Goal: Information Seeking & Learning: Find specific page/section

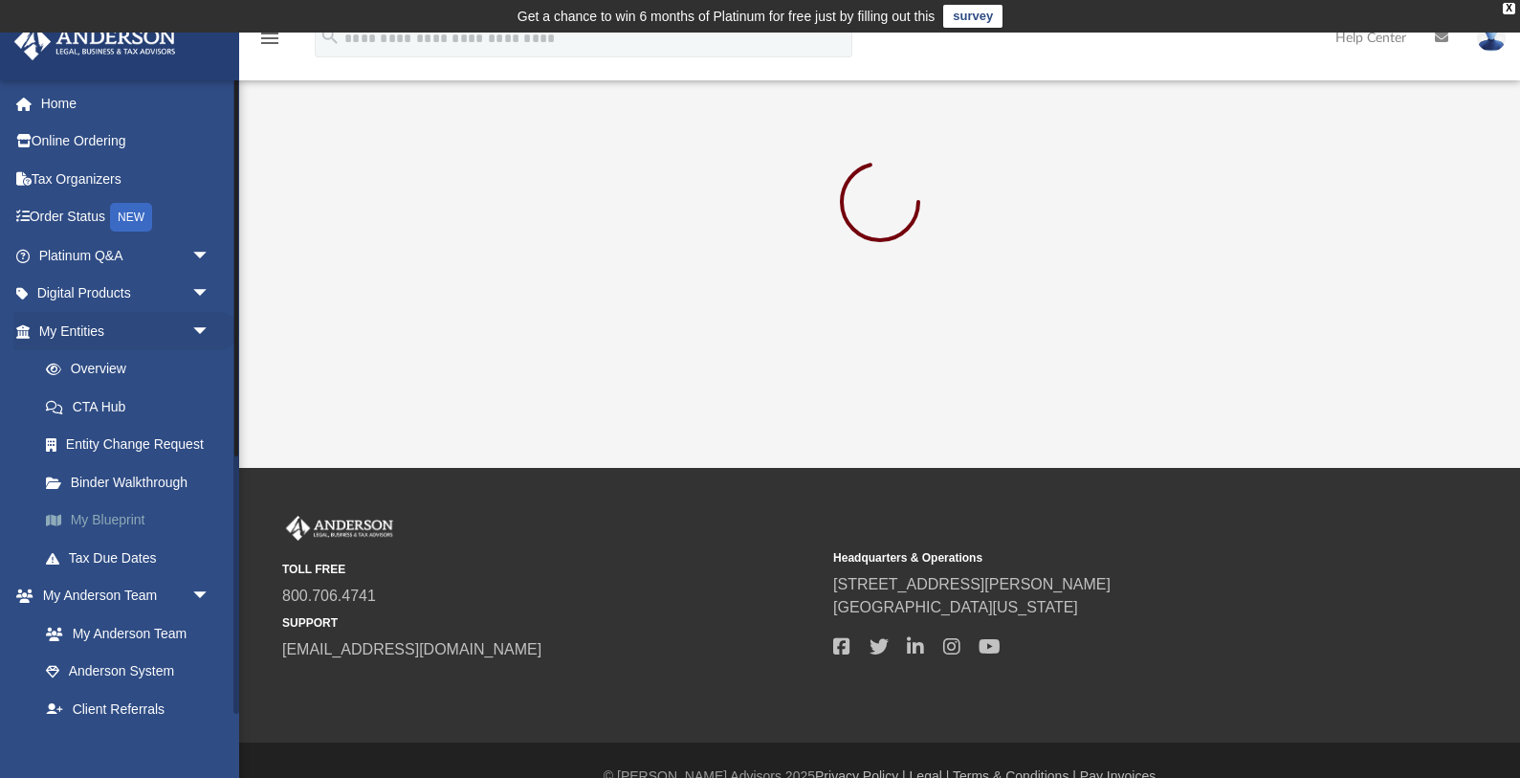
click at [121, 508] on link "My Blueprint" at bounding box center [133, 520] width 212 height 38
click at [128, 447] on link "Entity Change Request" at bounding box center [133, 445] width 212 height 38
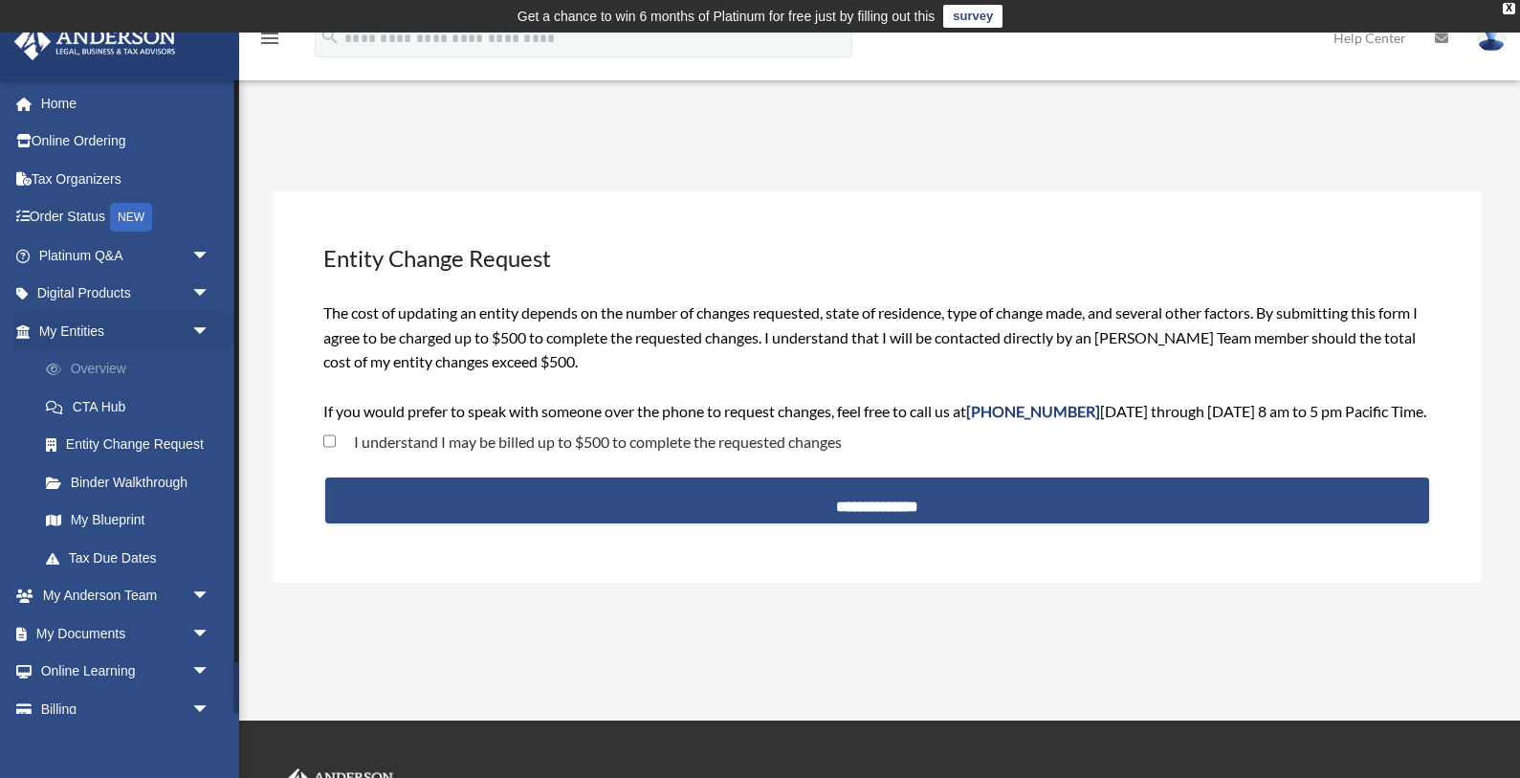
click at [118, 365] on link "Overview" at bounding box center [133, 369] width 212 height 38
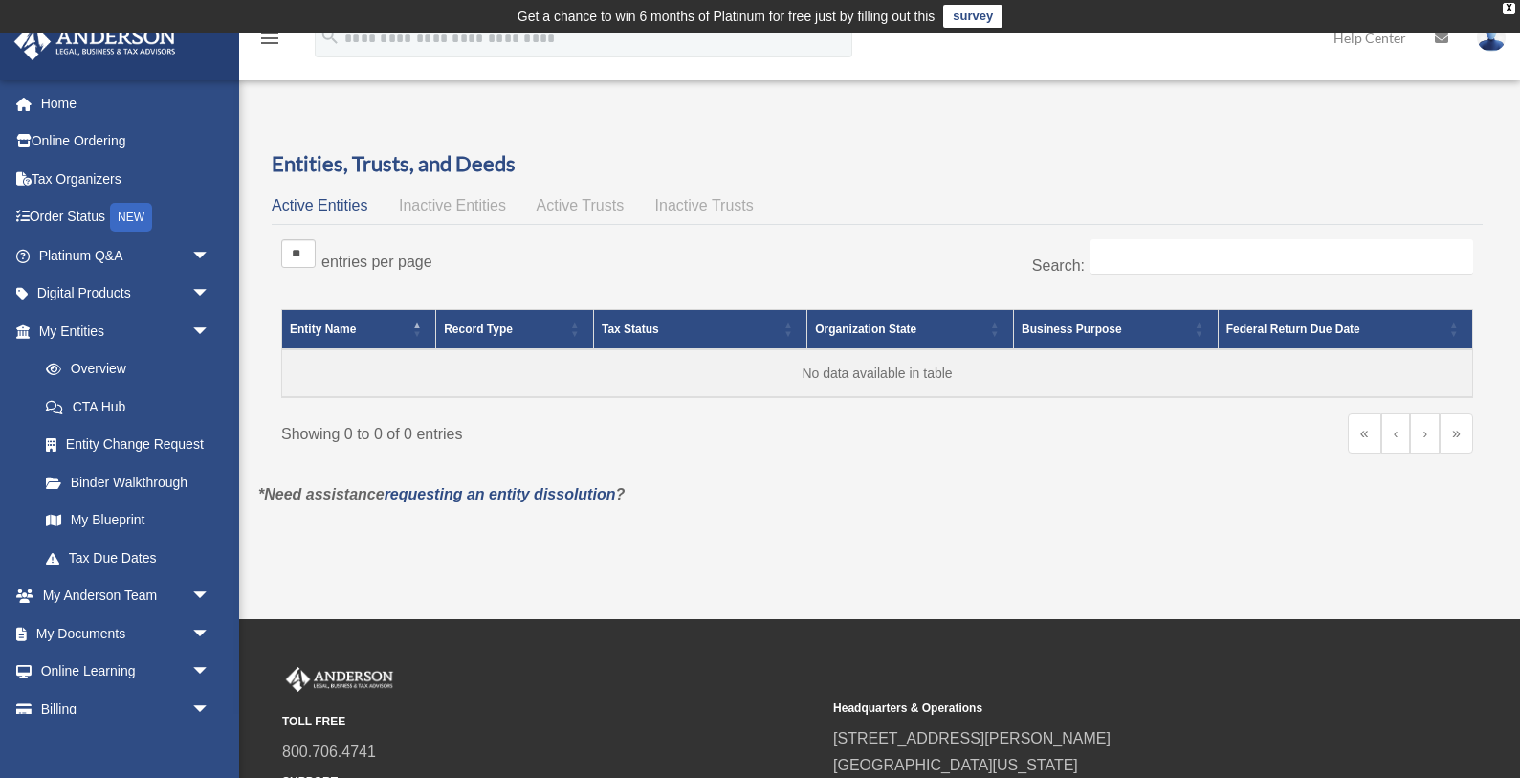
click at [477, 205] on span "Inactive Entities" at bounding box center [452, 205] width 107 height 16
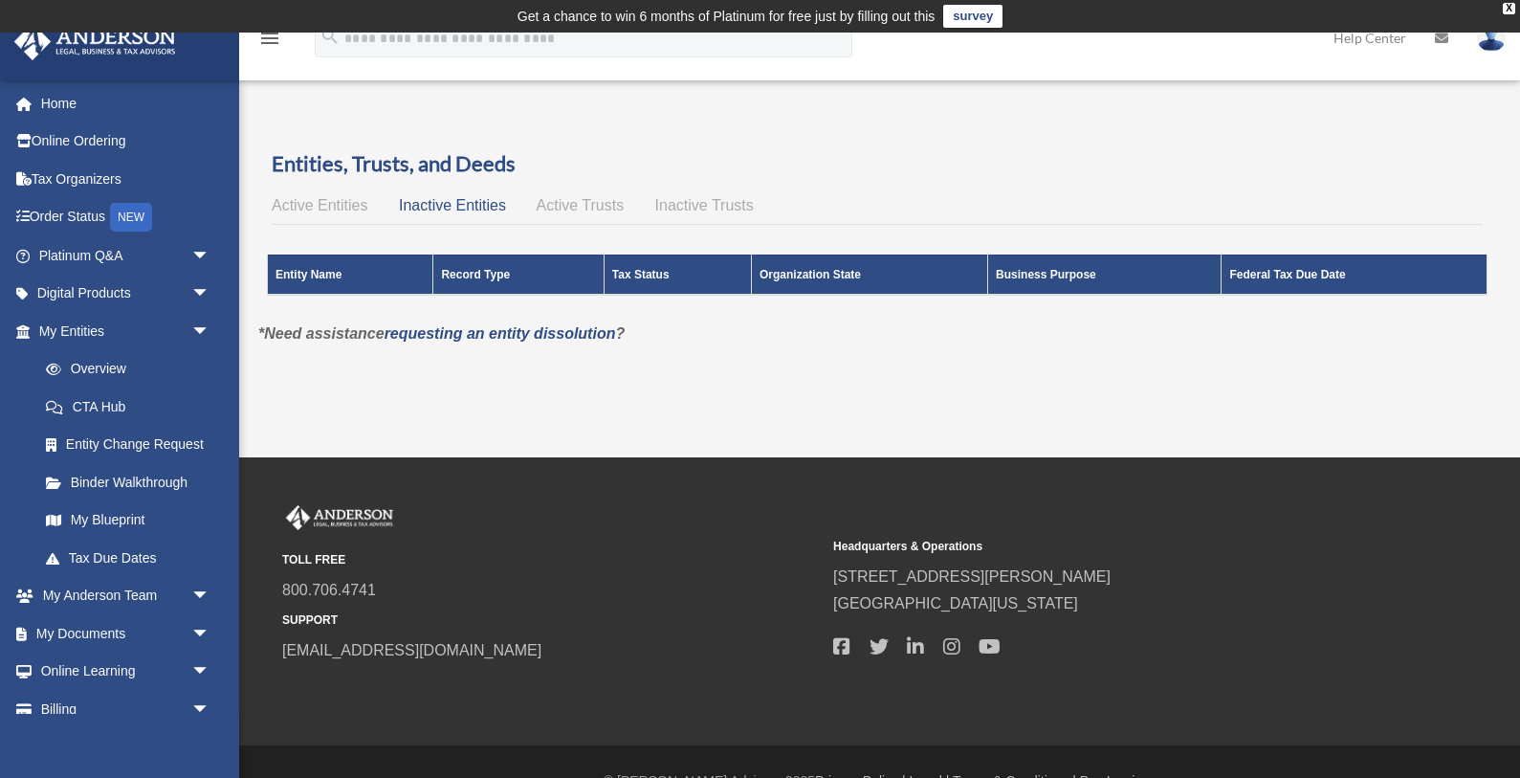
click at [564, 211] on span "Active Trusts" at bounding box center [581, 205] width 88 height 16
click at [694, 208] on span "Inactive Trusts" at bounding box center [704, 205] width 99 height 16
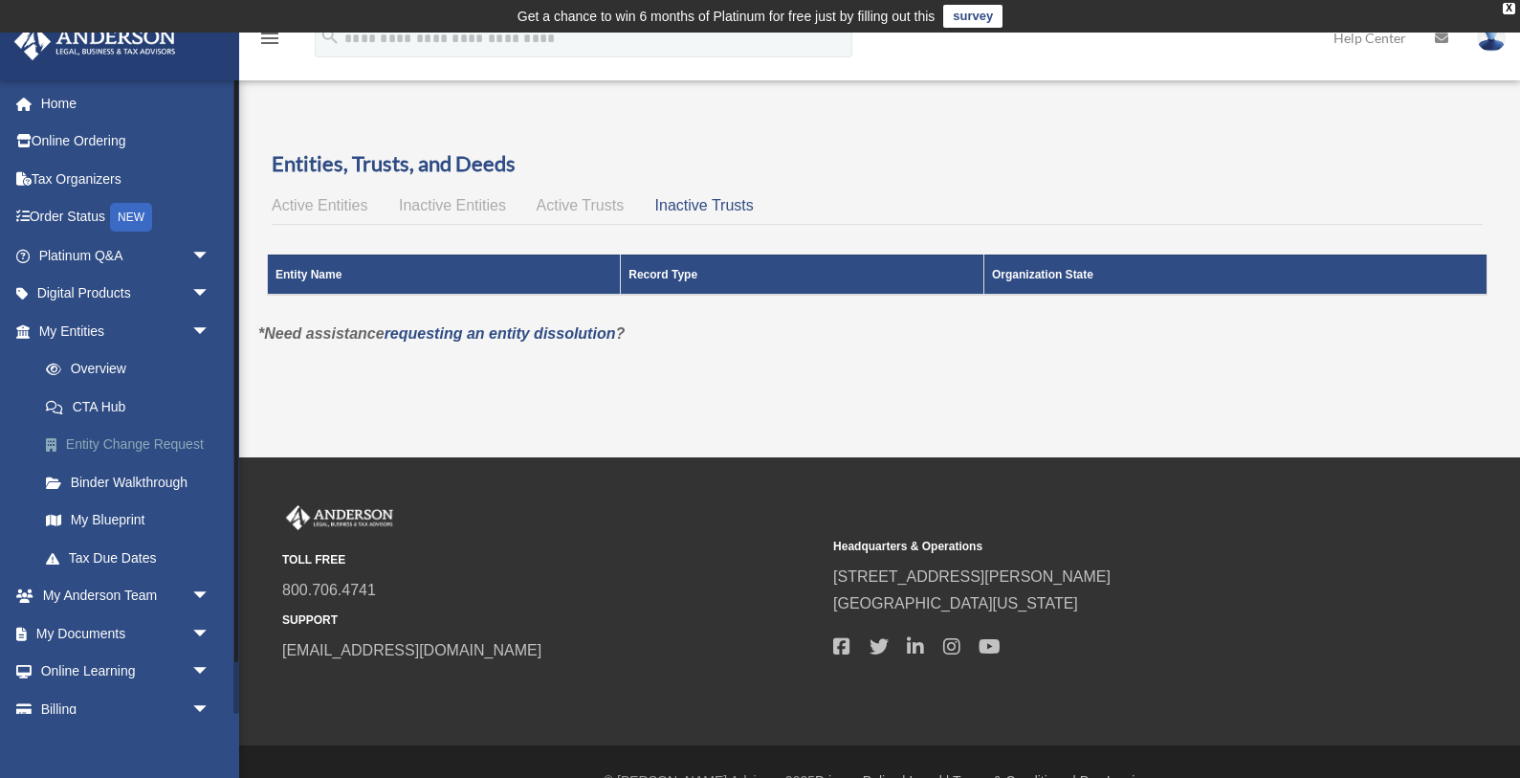
click at [144, 450] on link "Entity Change Request" at bounding box center [133, 445] width 212 height 38
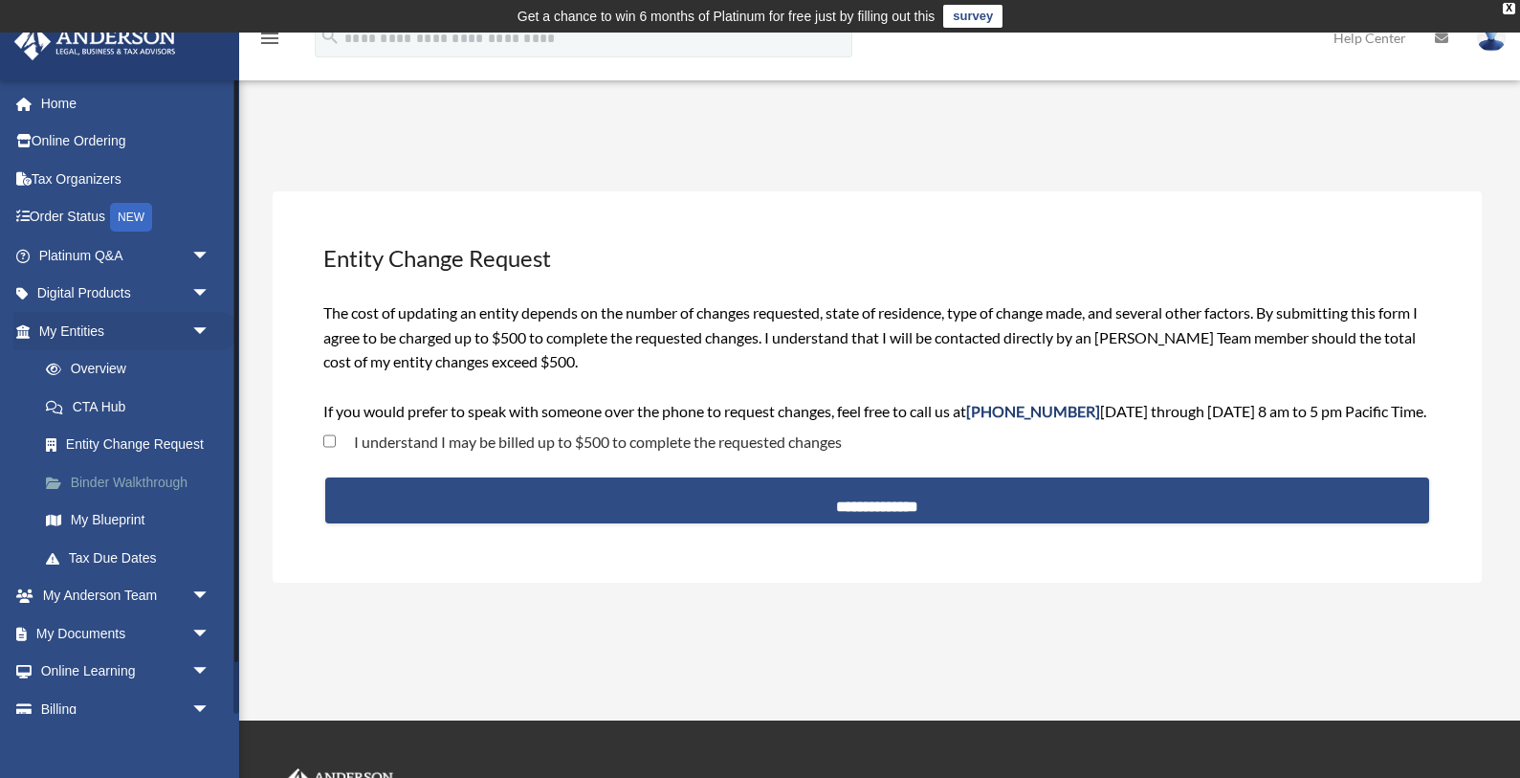
click at [160, 479] on link "Binder Walkthrough" at bounding box center [133, 482] width 212 height 38
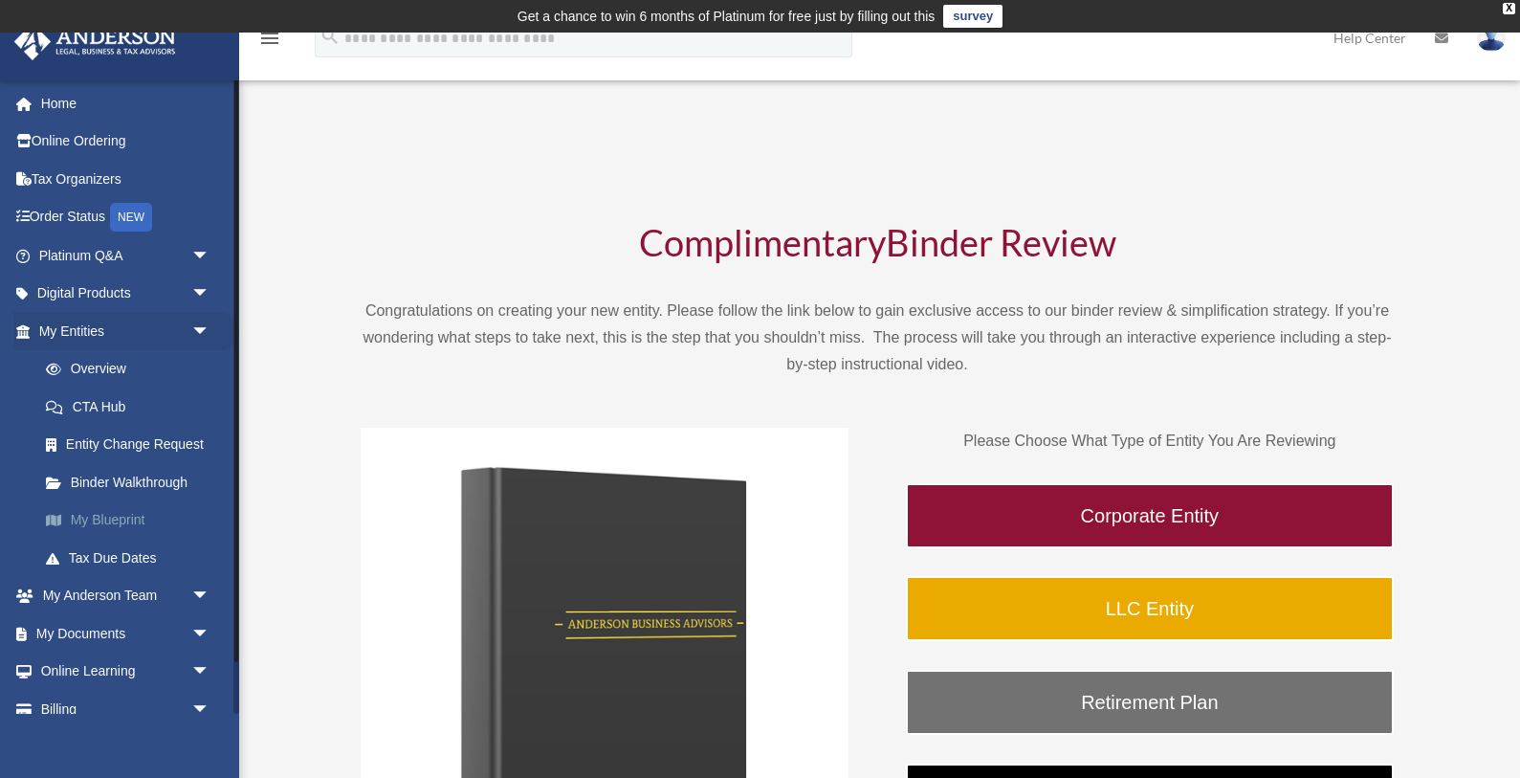
click at [124, 521] on link "My Blueprint" at bounding box center [133, 520] width 212 height 38
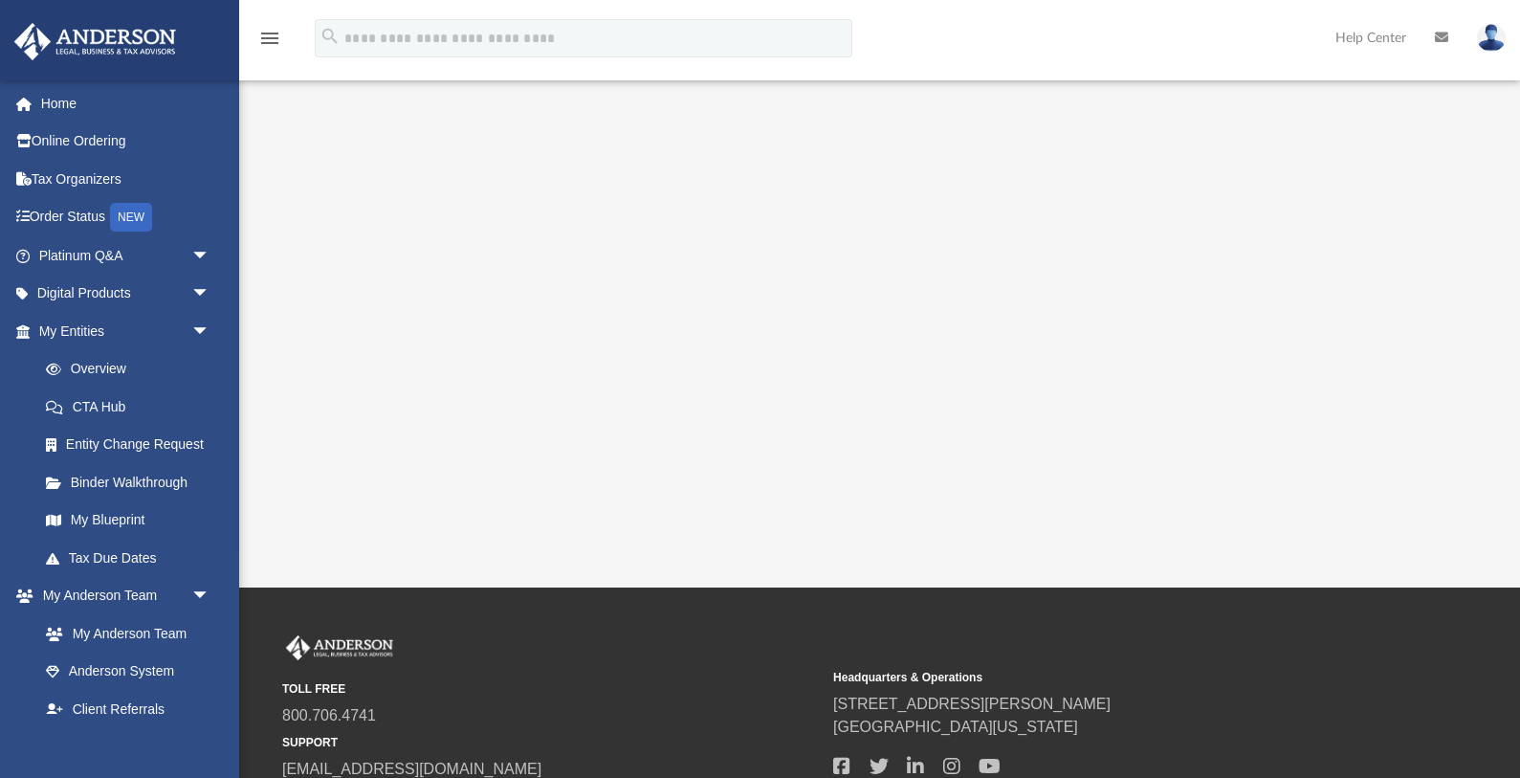
scroll to position [400, 0]
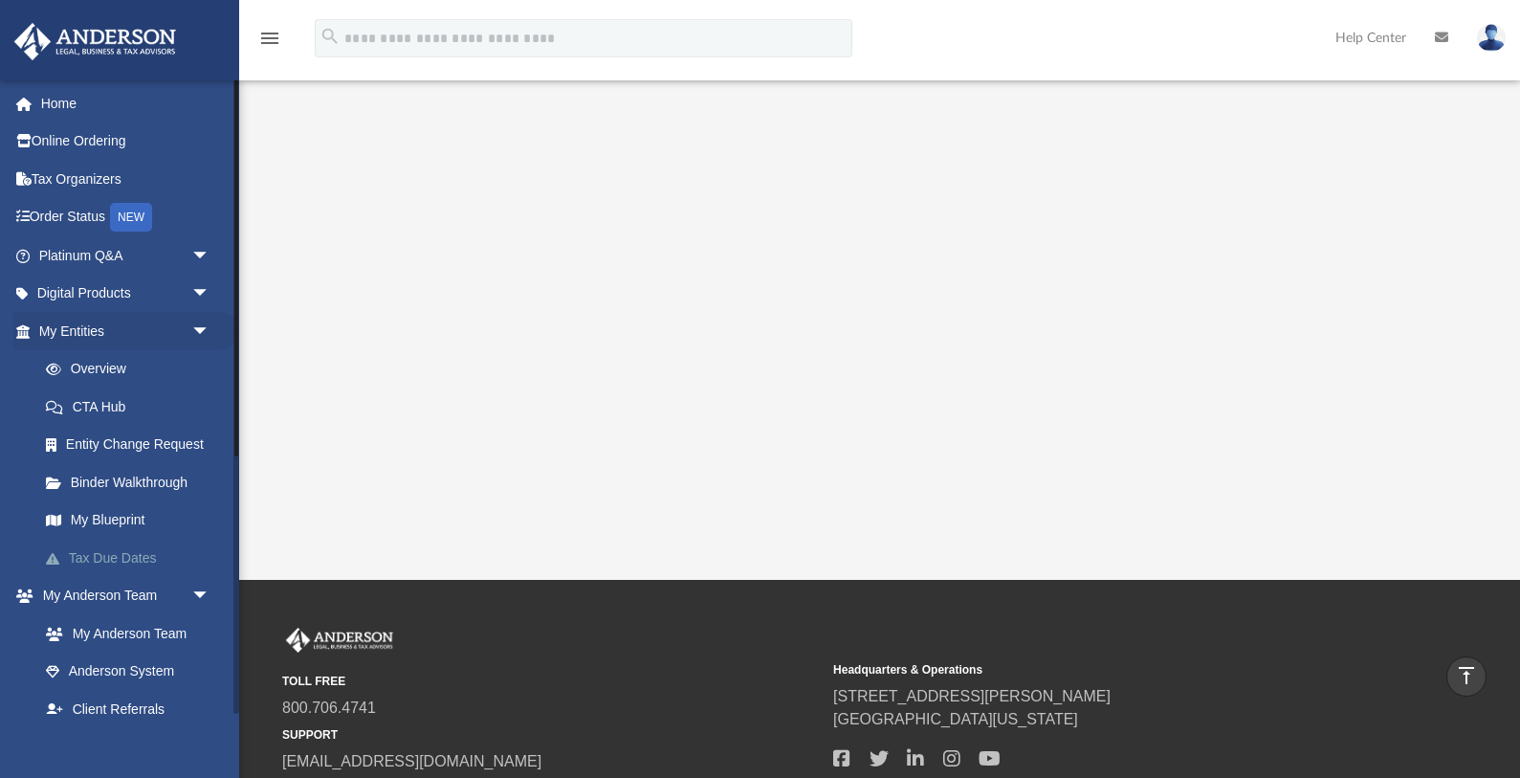
click at [125, 562] on link "Tax Due Dates" at bounding box center [133, 557] width 212 height 38
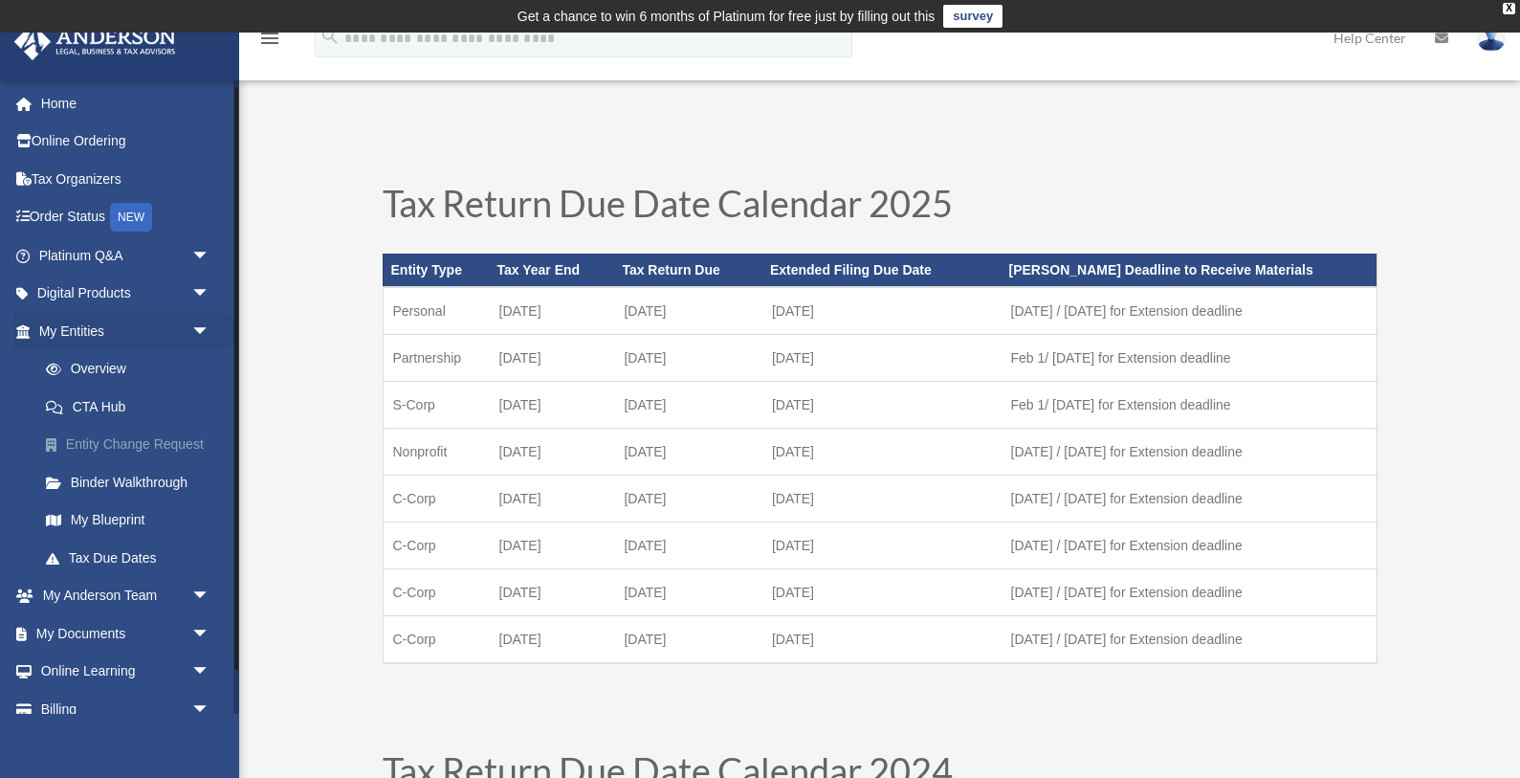
scroll to position [56, 0]
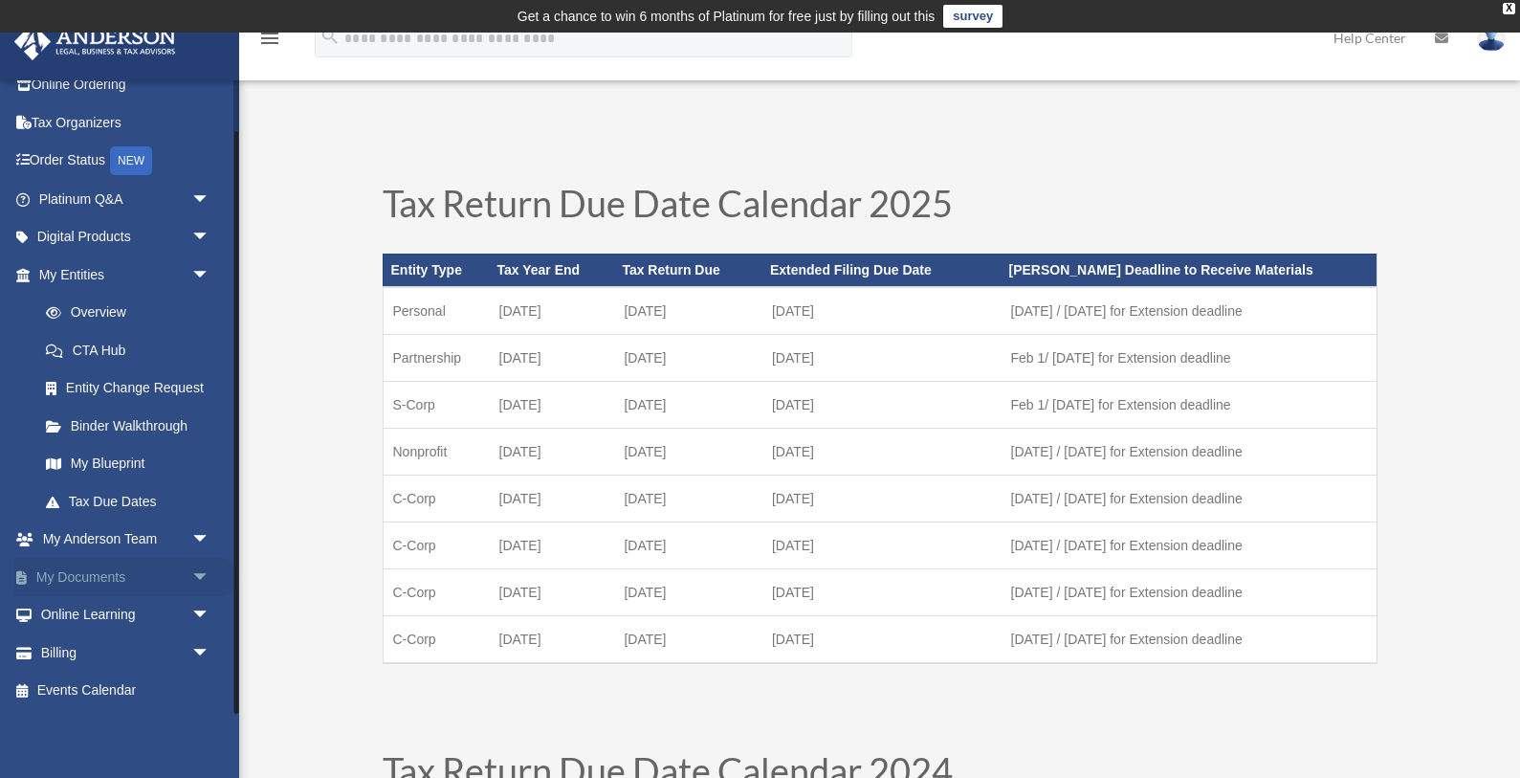
click at [191, 573] on span "arrow_drop_down" at bounding box center [210, 577] width 38 height 39
